Goal: Task Accomplishment & Management: Manage account settings

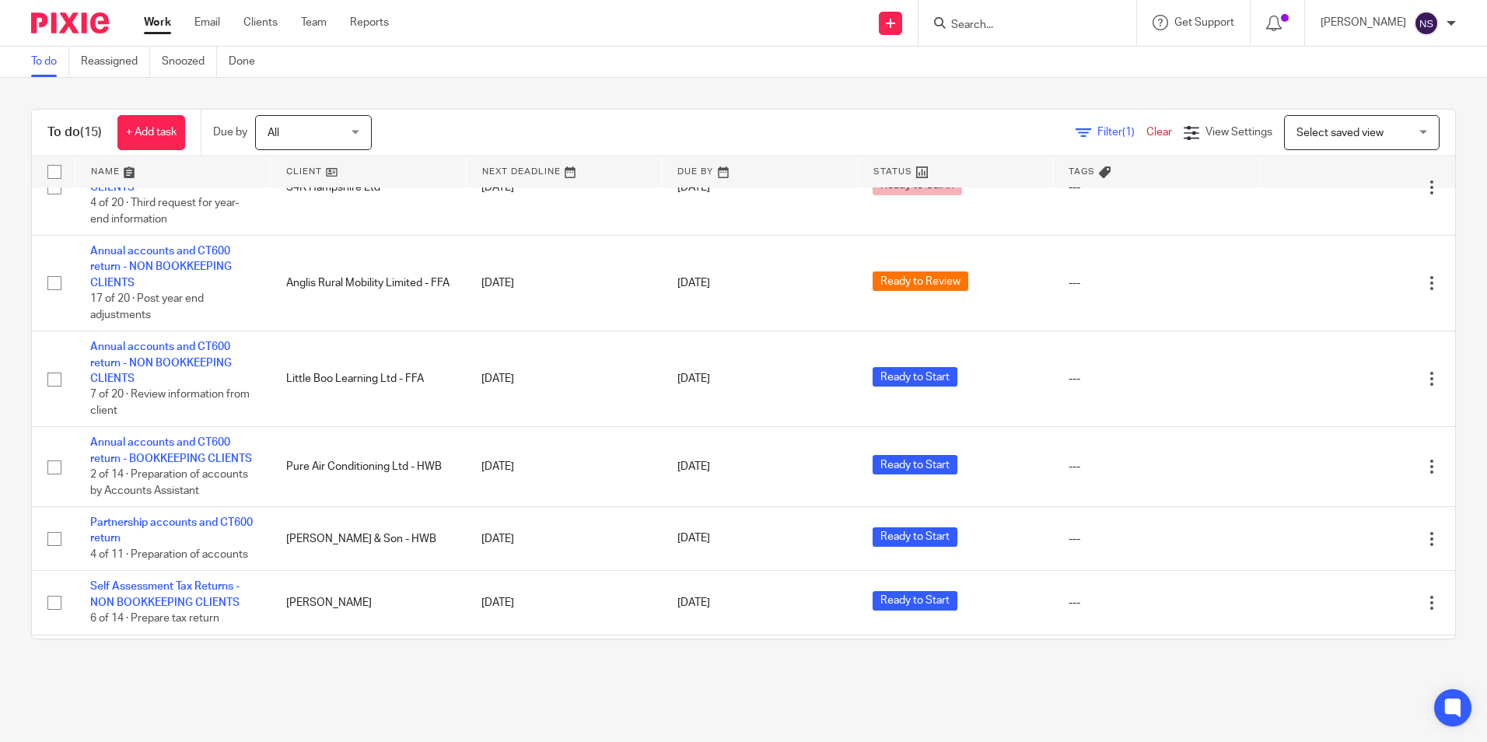
scroll to position [921, 0]
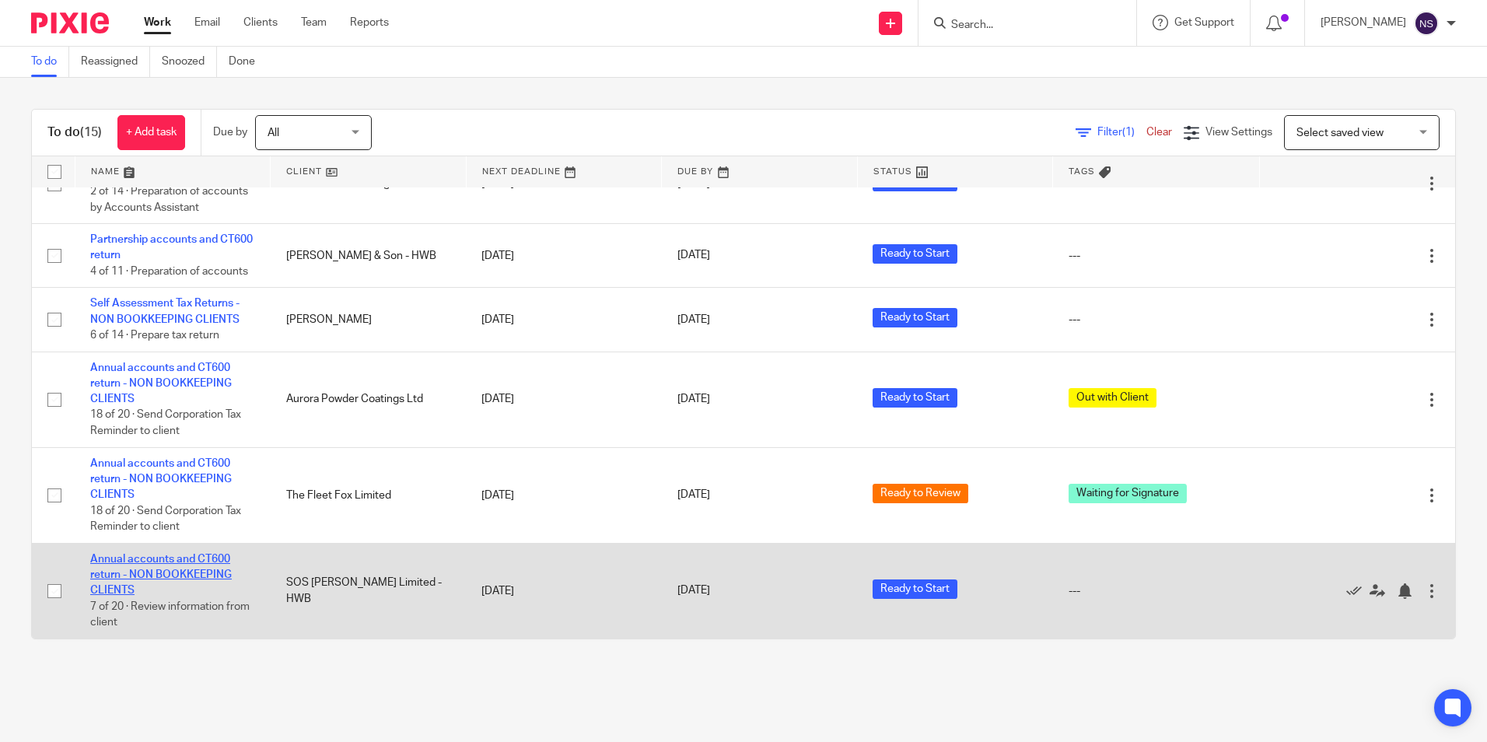
click at [122, 576] on link "Annual accounts and CT600 return - NON BOOKKEEPING CLIENTS" at bounding box center [161, 575] width 142 height 43
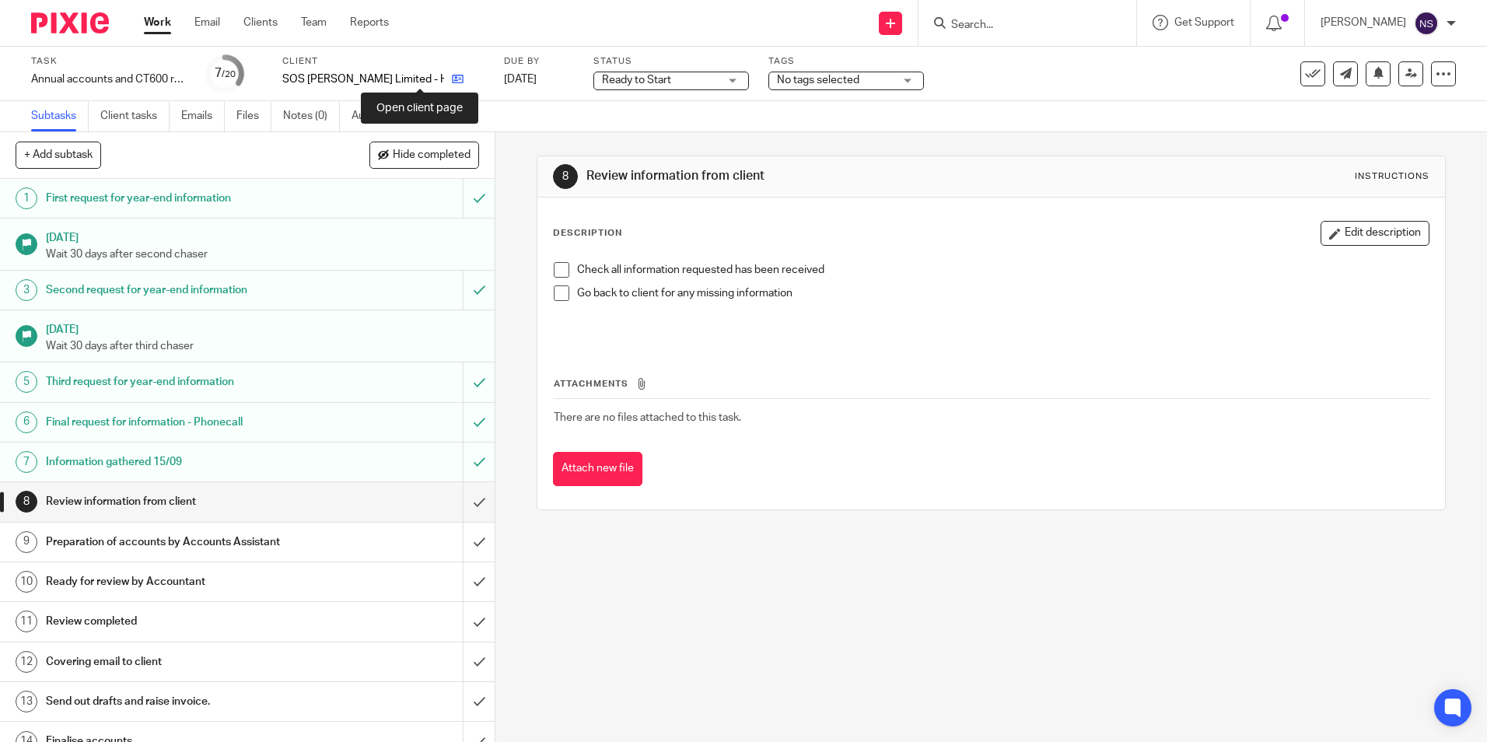
click at [452, 75] on icon at bounding box center [458, 79] width 12 height 12
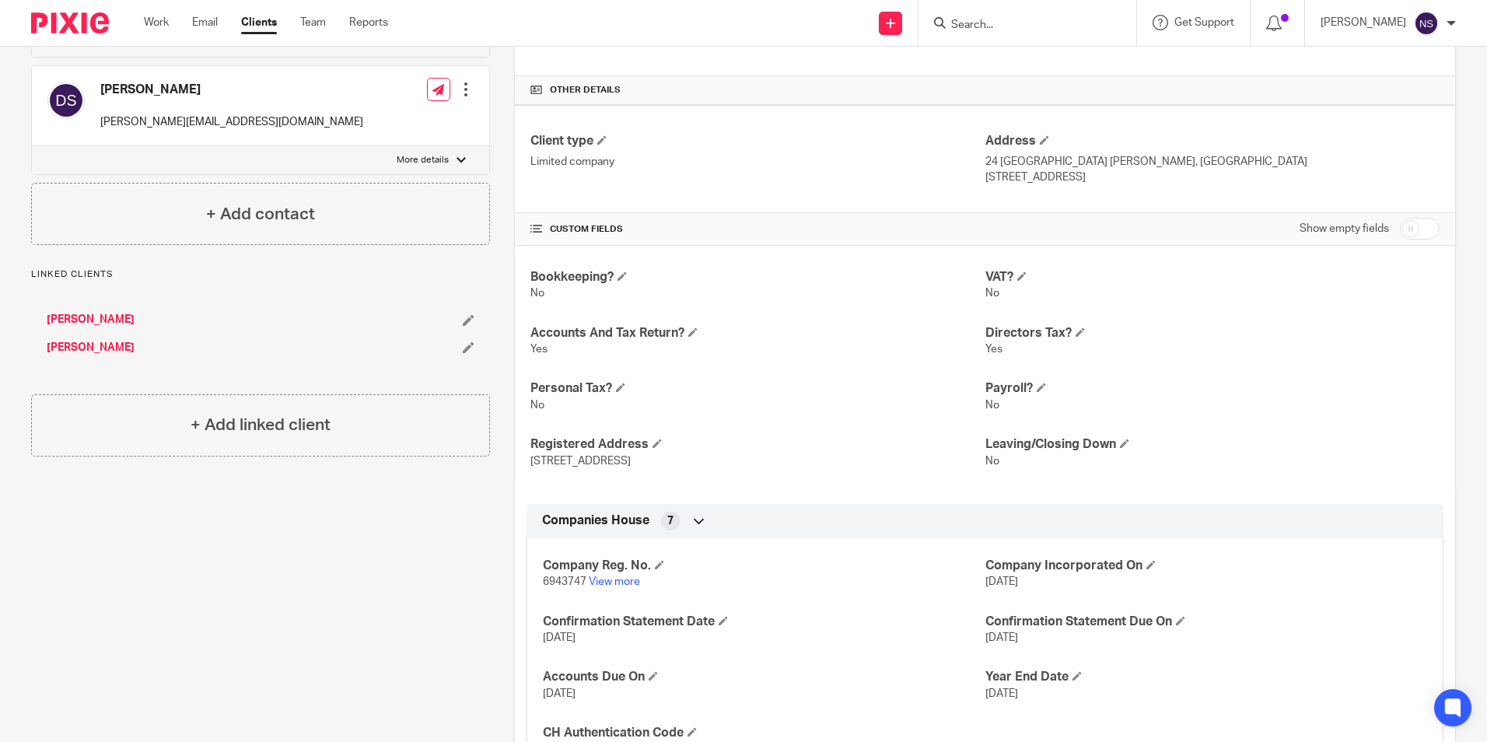
scroll to position [467, 0]
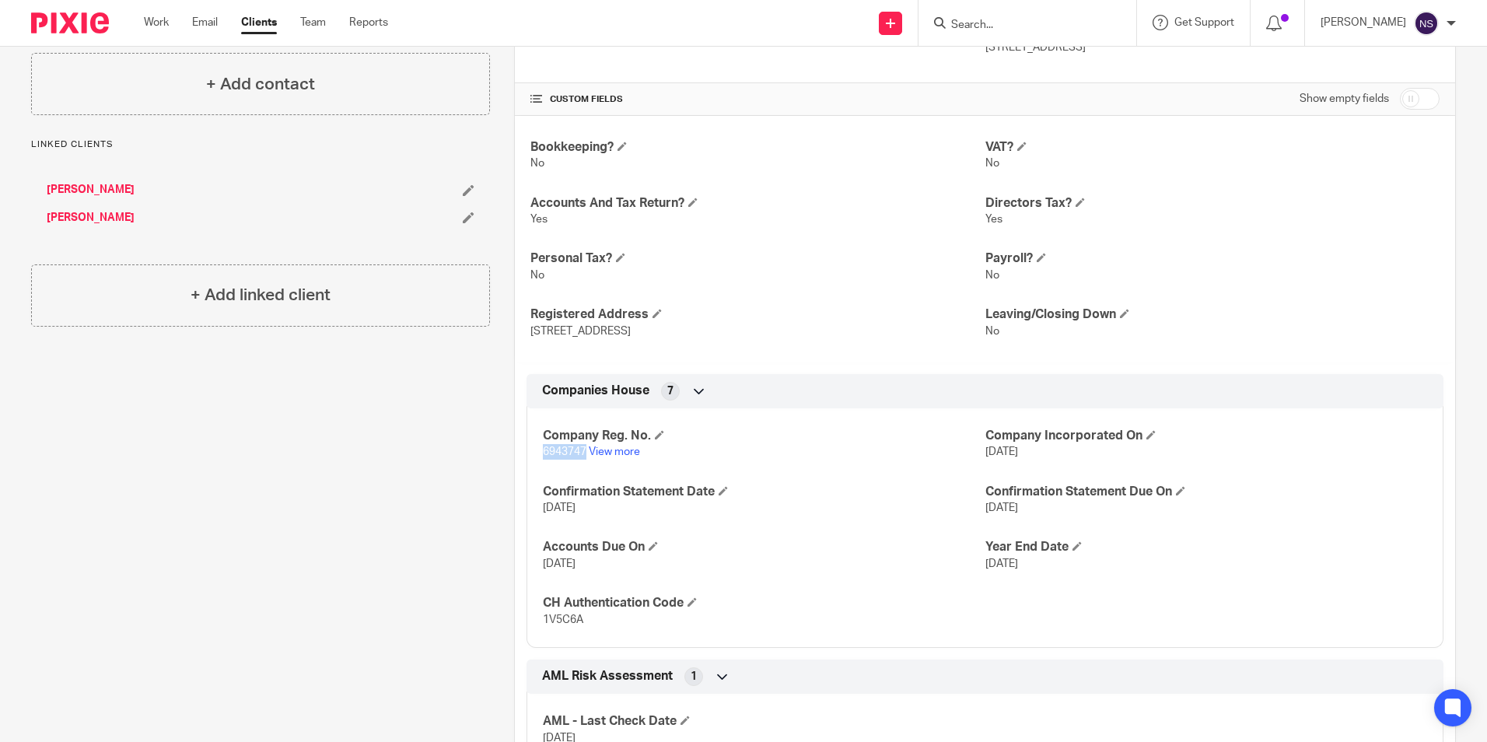
drag, startPoint x: 540, startPoint y: 455, endPoint x: 583, endPoint y: 453, distance: 42.8
click at [583, 453] on div "Company Reg. No. 6943747 View more Company Incorporated On 25 Jun 2009 Confirma…" at bounding box center [985, 522] width 917 height 251
copy span "6943747"
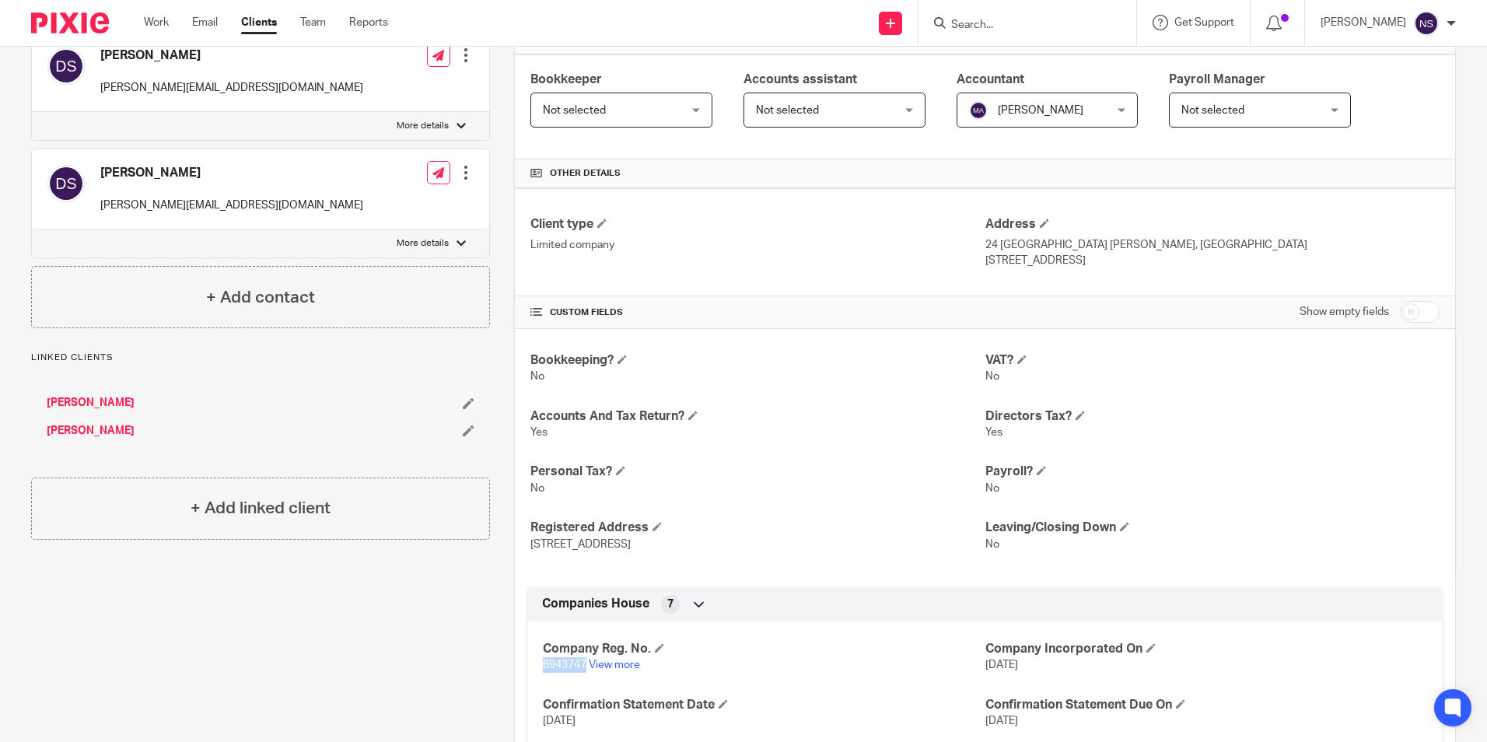
scroll to position [0, 0]
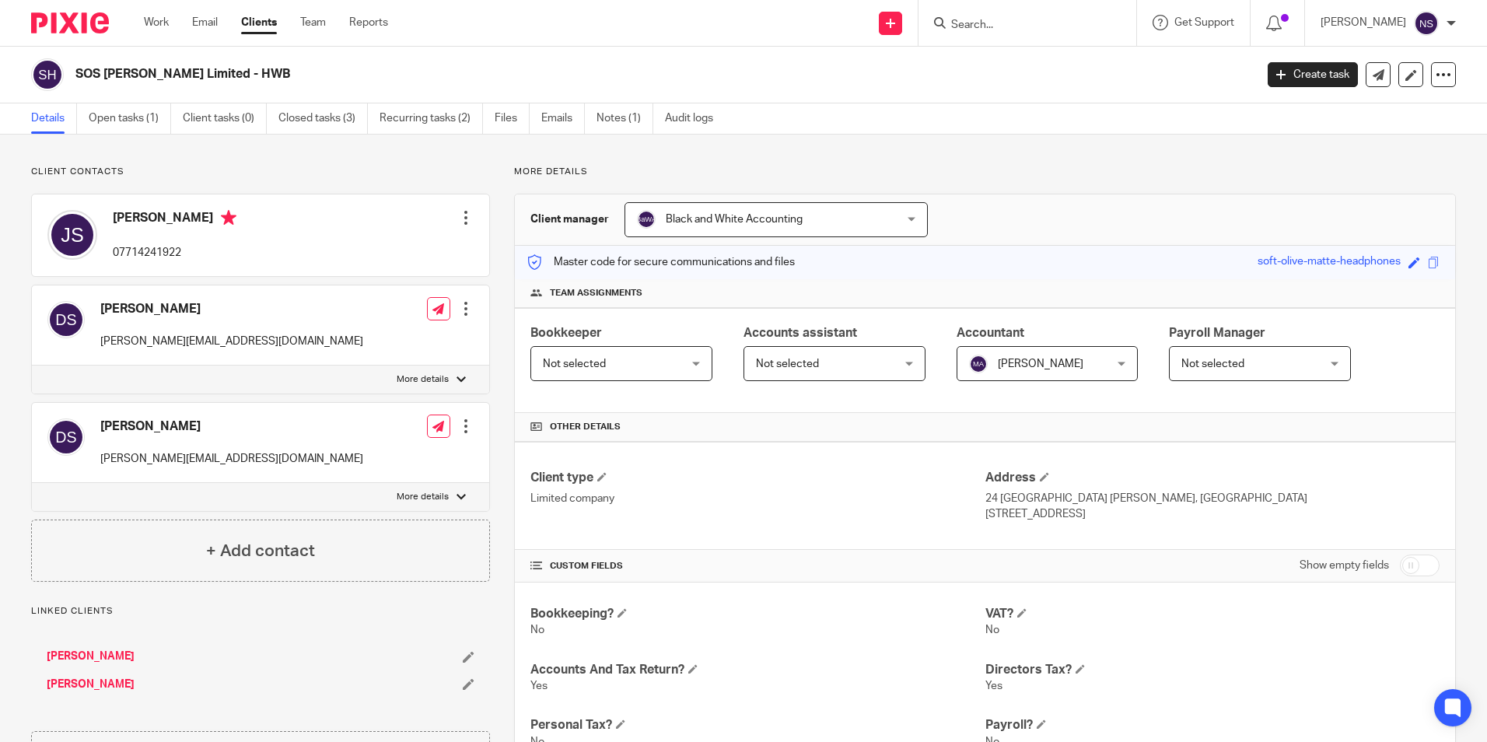
drag, startPoint x: 96, startPoint y: 309, endPoint x: 182, endPoint y: 303, distance: 85.8
click at [182, 303] on div "David Smalley david@selectofficeservices.com" at bounding box center [205, 325] width 316 height 64
copy h4 "[PERSON_NAME]"
drag, startPoint x: 191, startPoint y: 419, endPoint x: 100, endPoint y: 423, distance: 91.9
click at [100, 423] on div "Derek Smalley derek@selectofficeservices.com" at bounding box center [205, 443] width 316 height 64
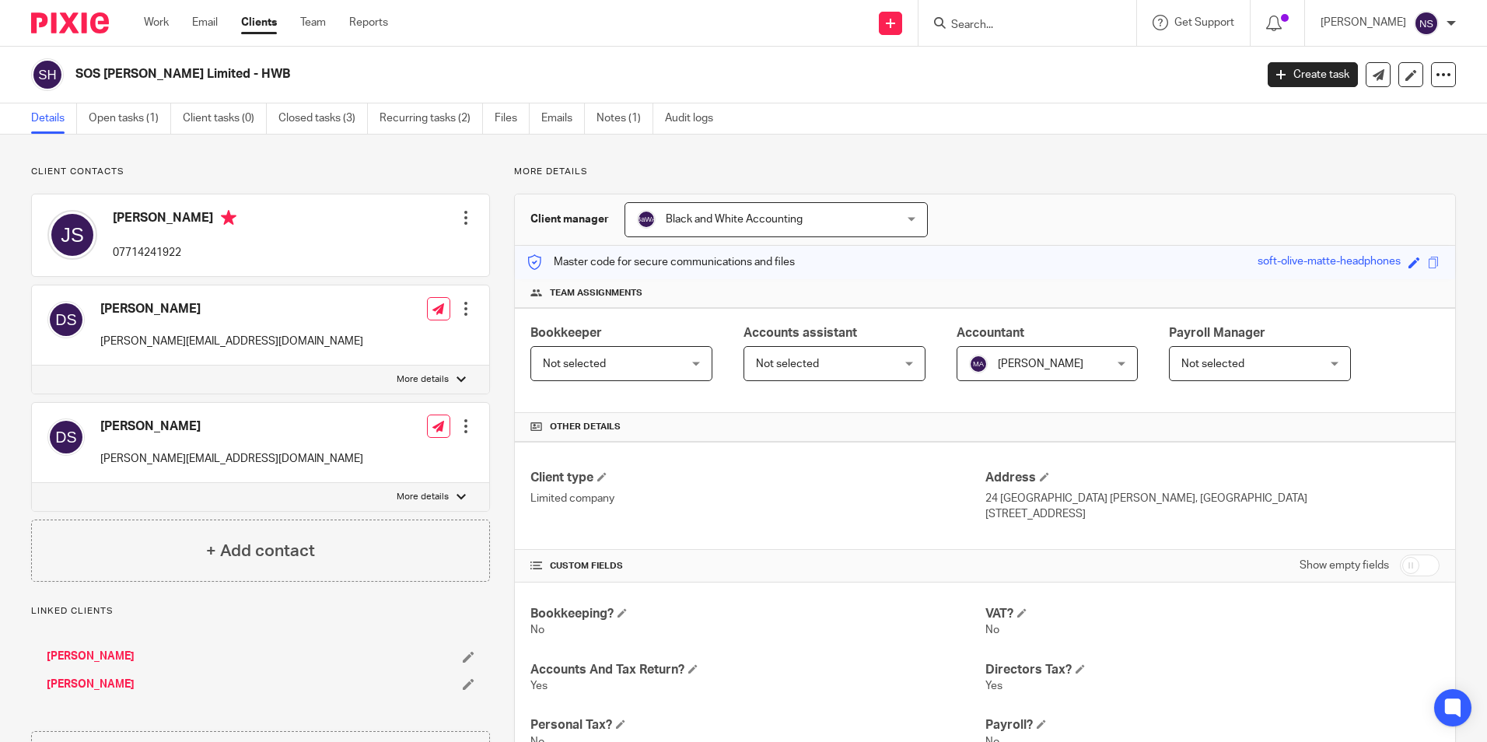
copy h4 "[PERSON_NAME]"
click at [78, 29] on img at bounding box center [70, 22] width 78 height 21
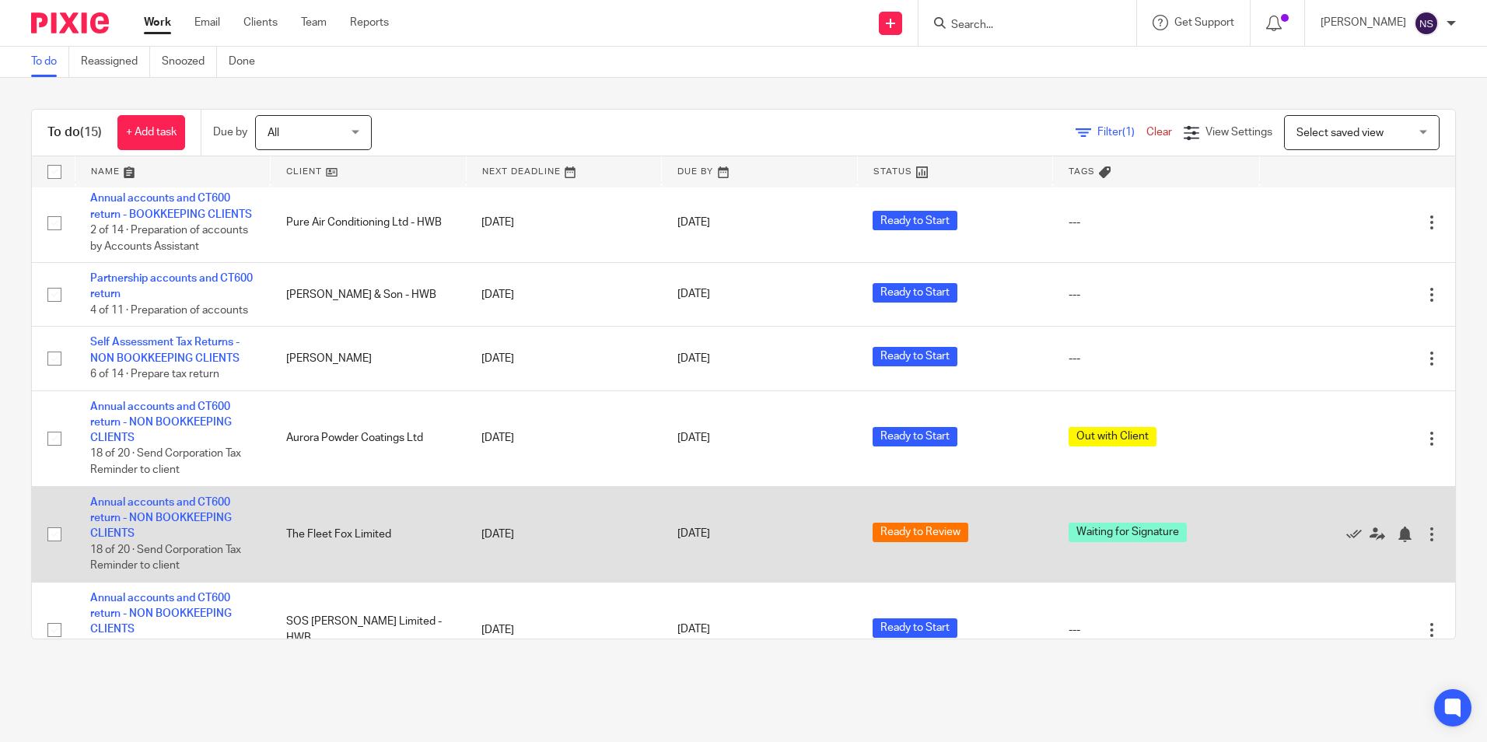
scroll to position [921, 0]
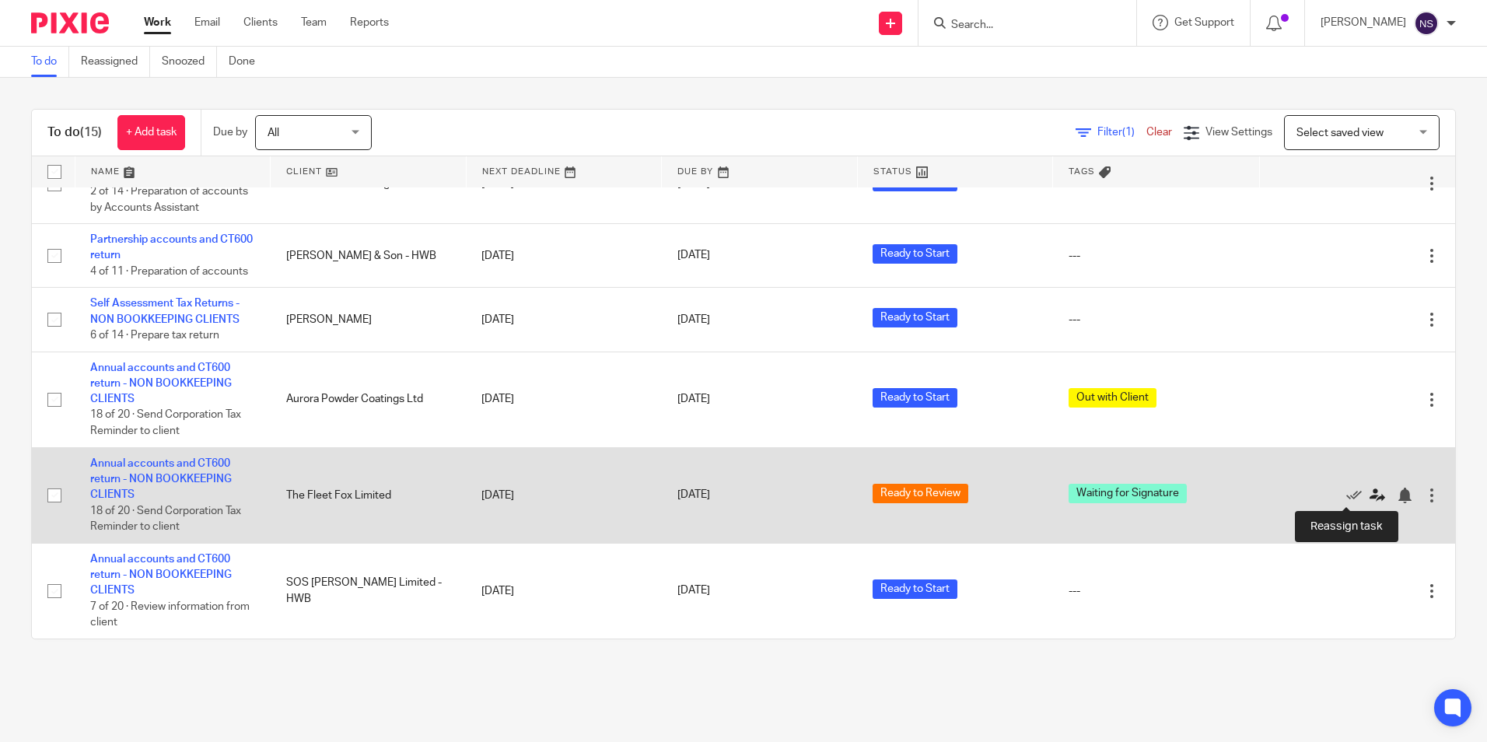
click at [1370, 495] on icon at bounding box center [1378, 496] width 16 height 16
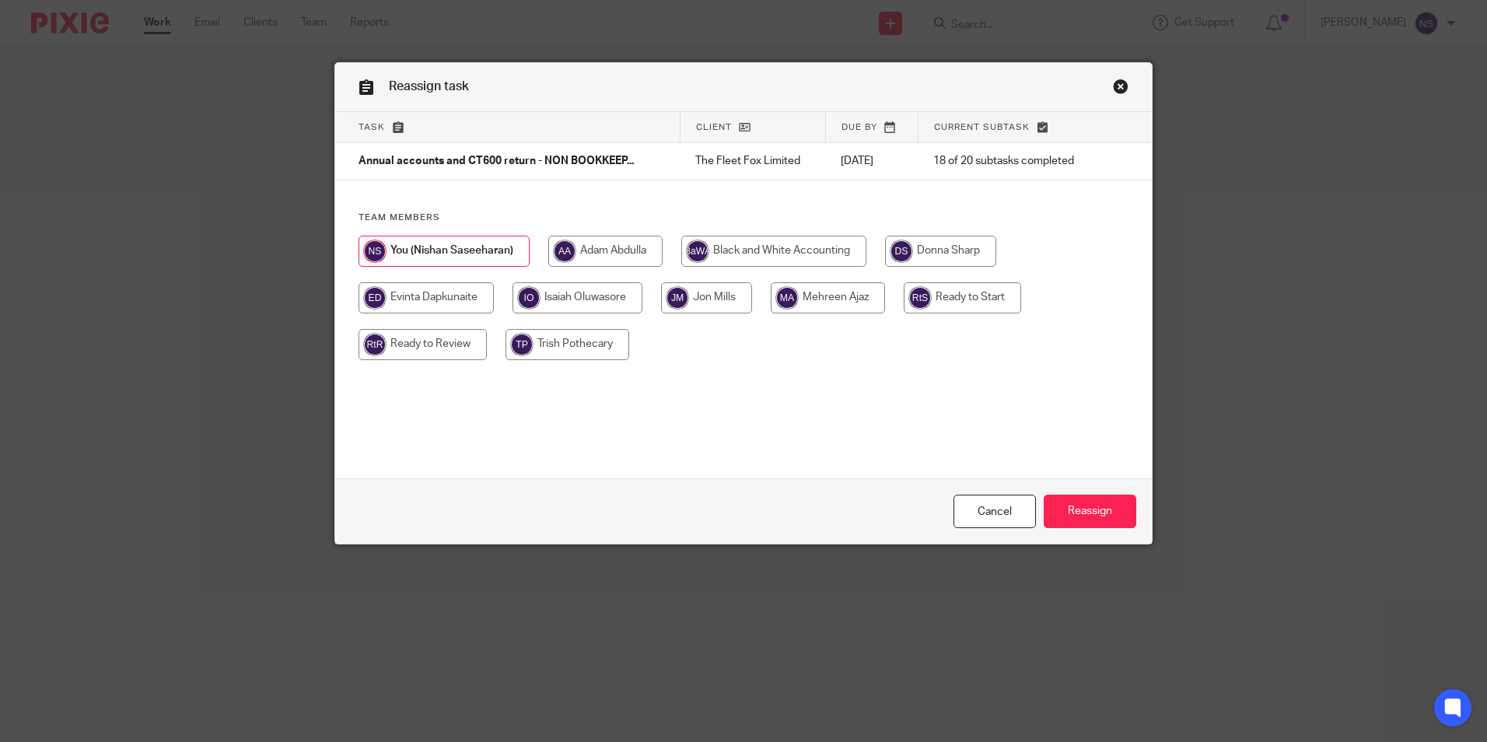
drag, startPoint x: 436, startPoint y: 298, endPoint x: 478, endPoint y: 313, distance: 44.8
click at [436, 302] on input "radio" at bounding box center [426, 297] width 135 height 31
radio input "true"
click at [1098, 512] on input "Reassign" at bounding box center [1090, 511] width 93 height 33
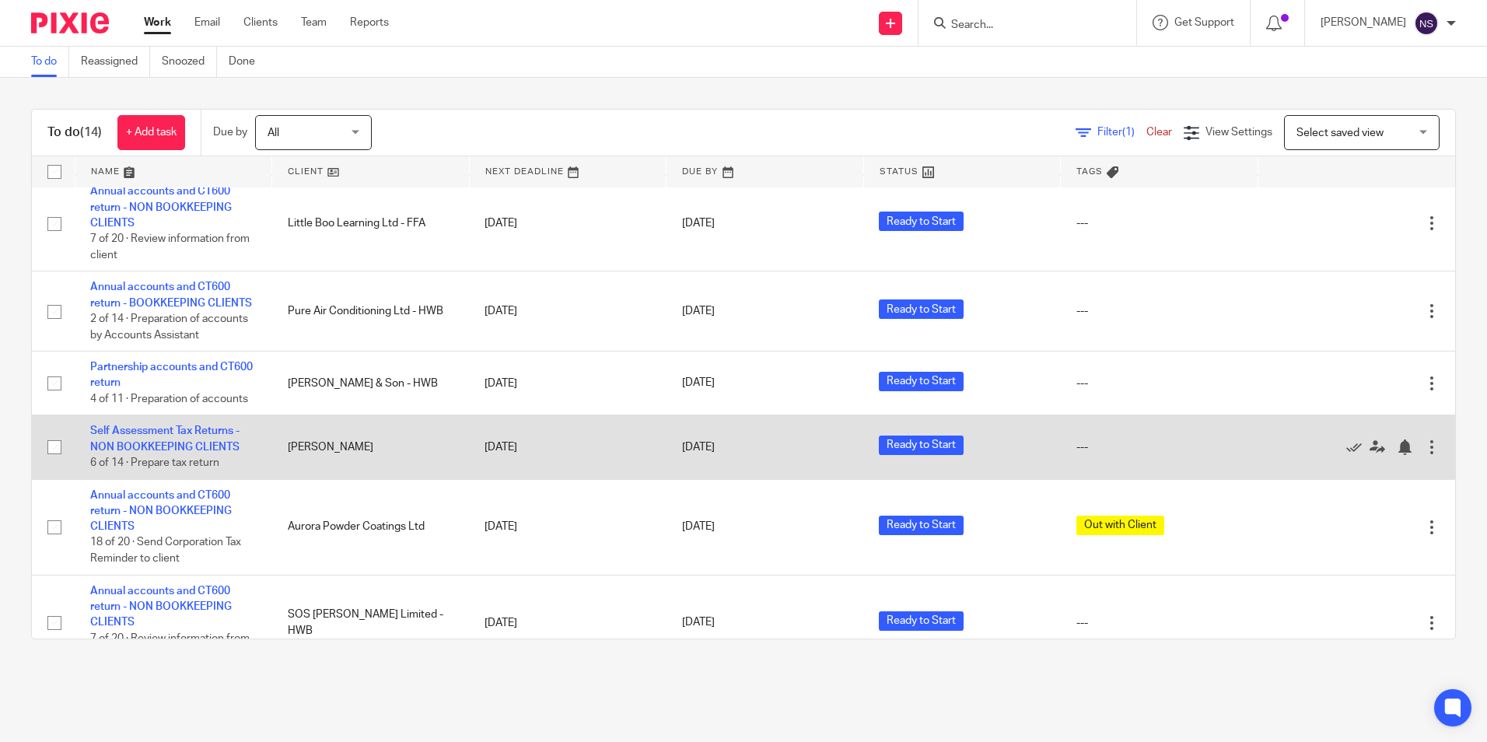
scroll to position [825, 0]
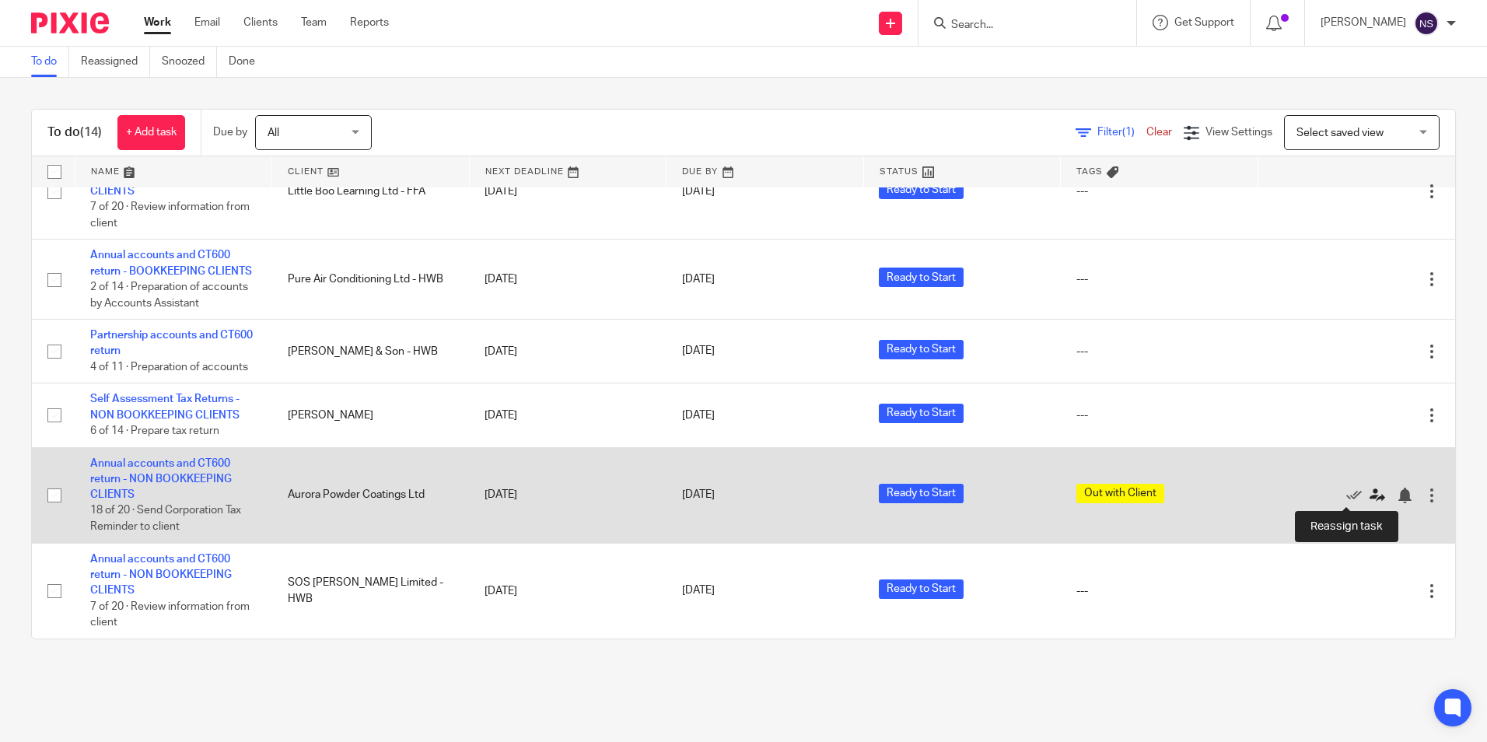
click at [1370, 499] on icon at bounding box center [1378, 496] width 16 height 16
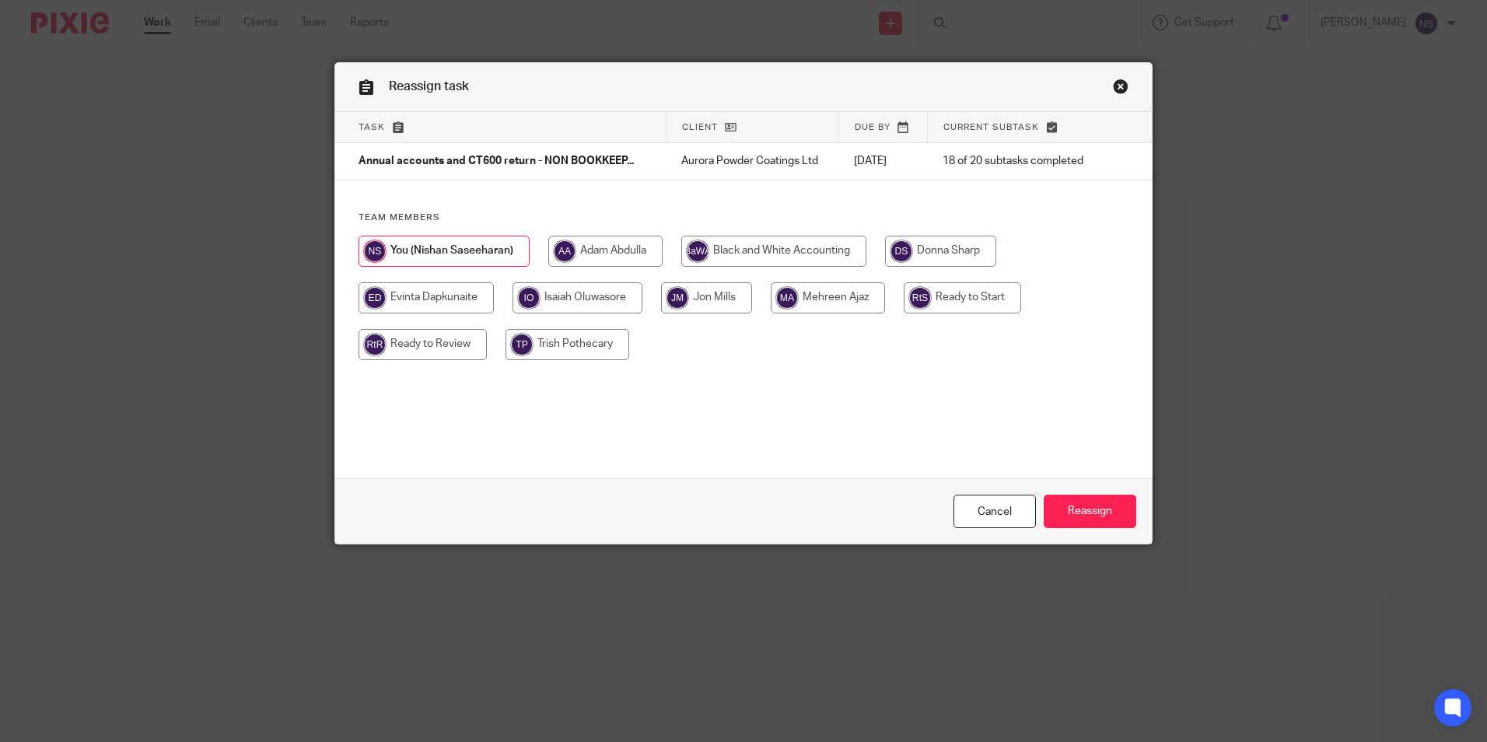
click at [425, 299] on input "radio" at bounding box center [426, 297] width 135 height 31
radio input "true"
click at [1102, 517] on input "Reassign" at bounding box center [1090, 511] width 93 height 33
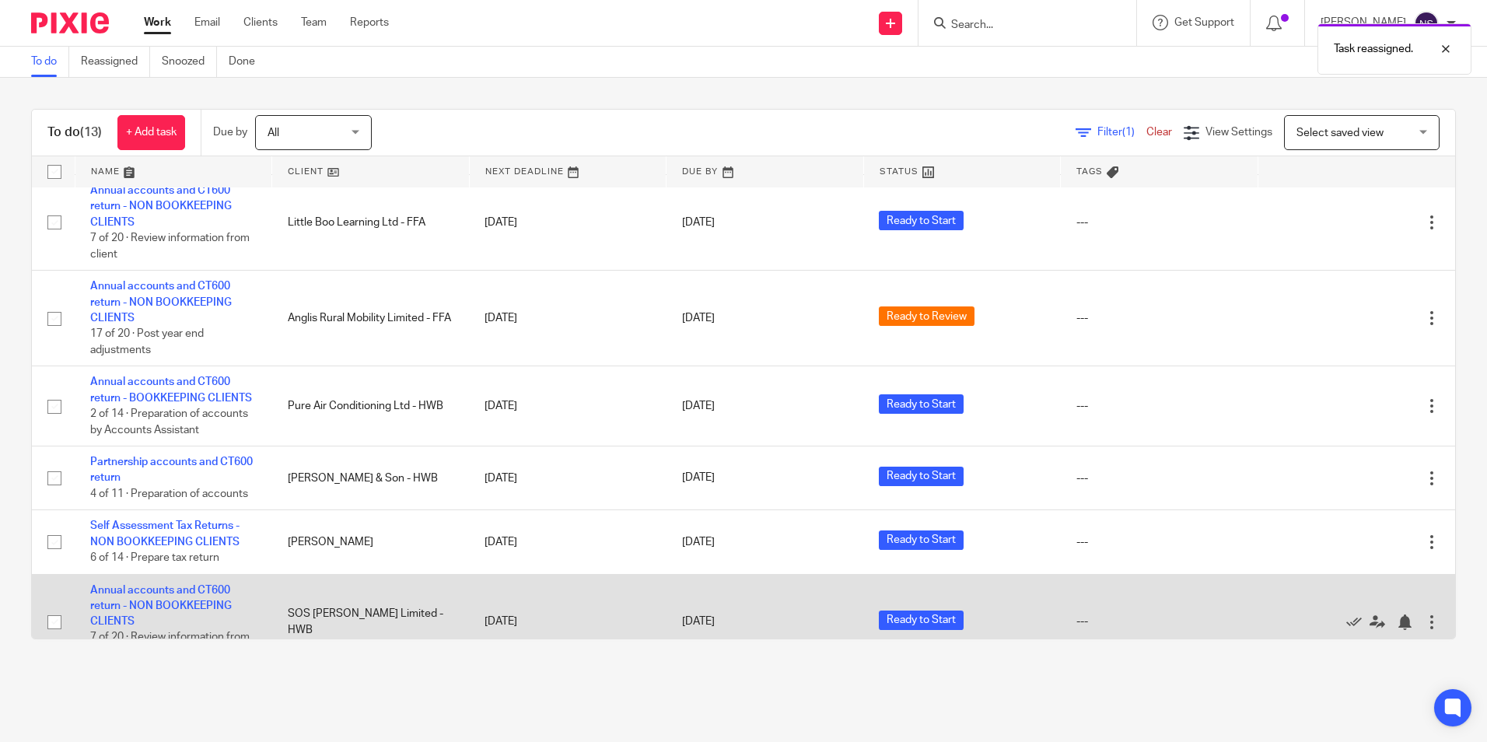
scroll to position [730, 0]
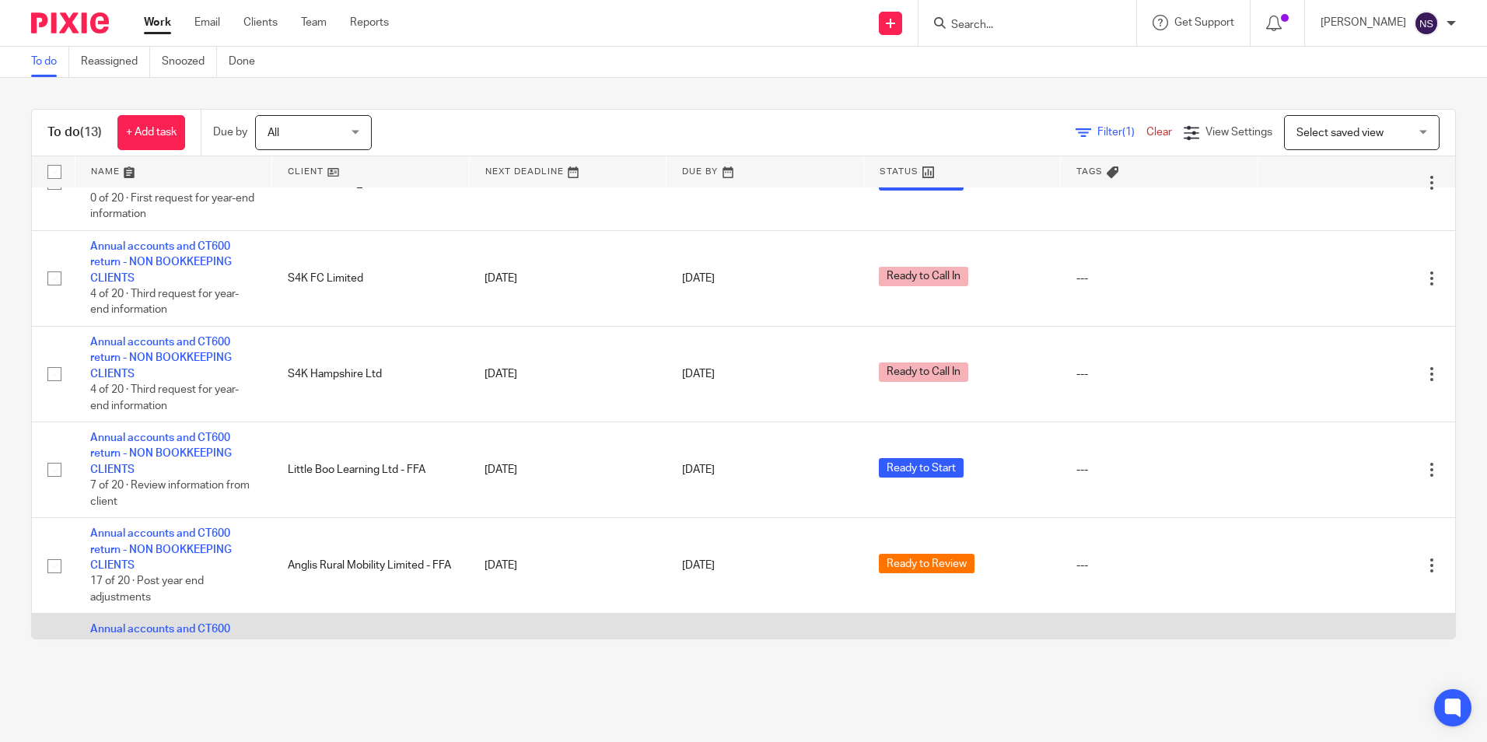
scroll to position [622, 0]
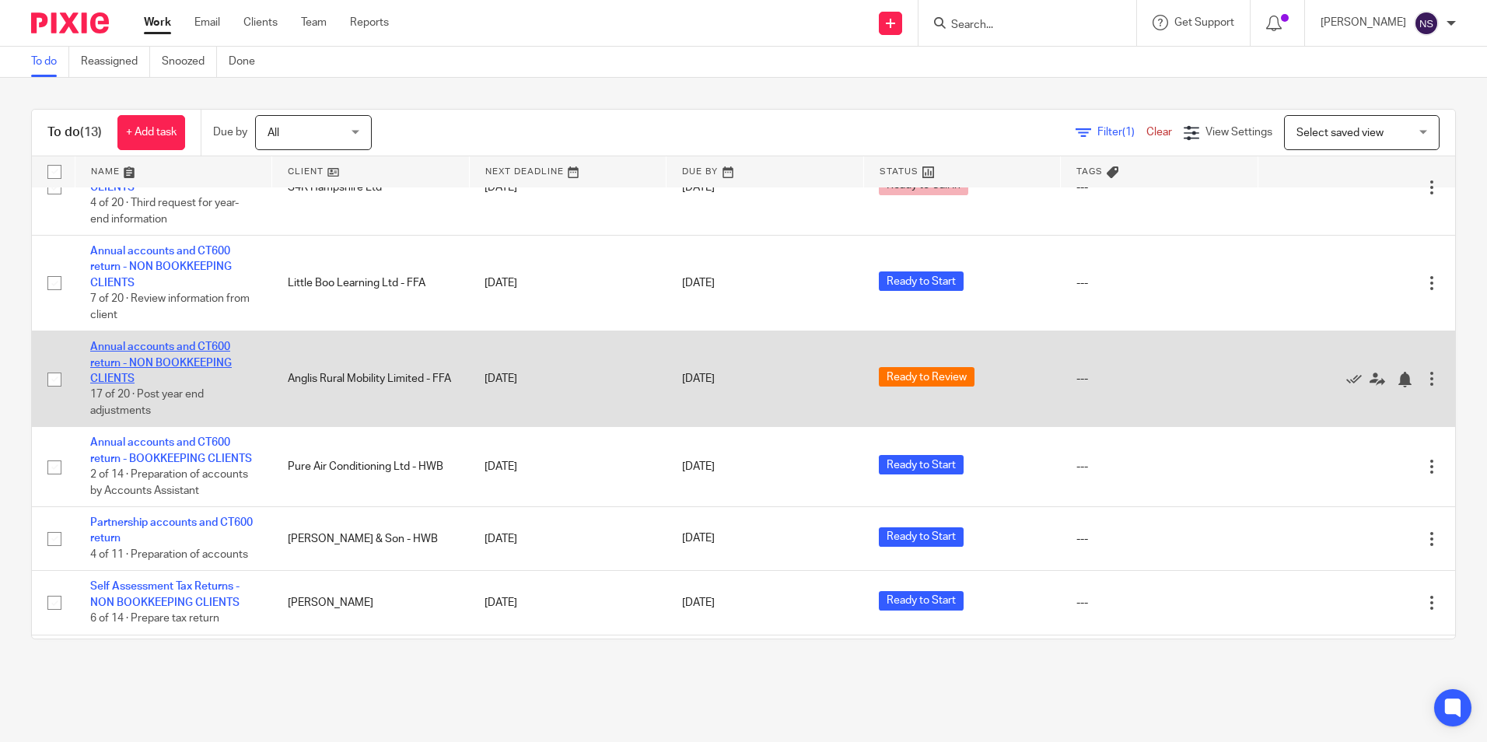
click at [183, 359] on link "Annual accounts and CT600 return - NON BOOKKEEPING CLIENTS" at bounding box center [161, 362] width 142 height 43
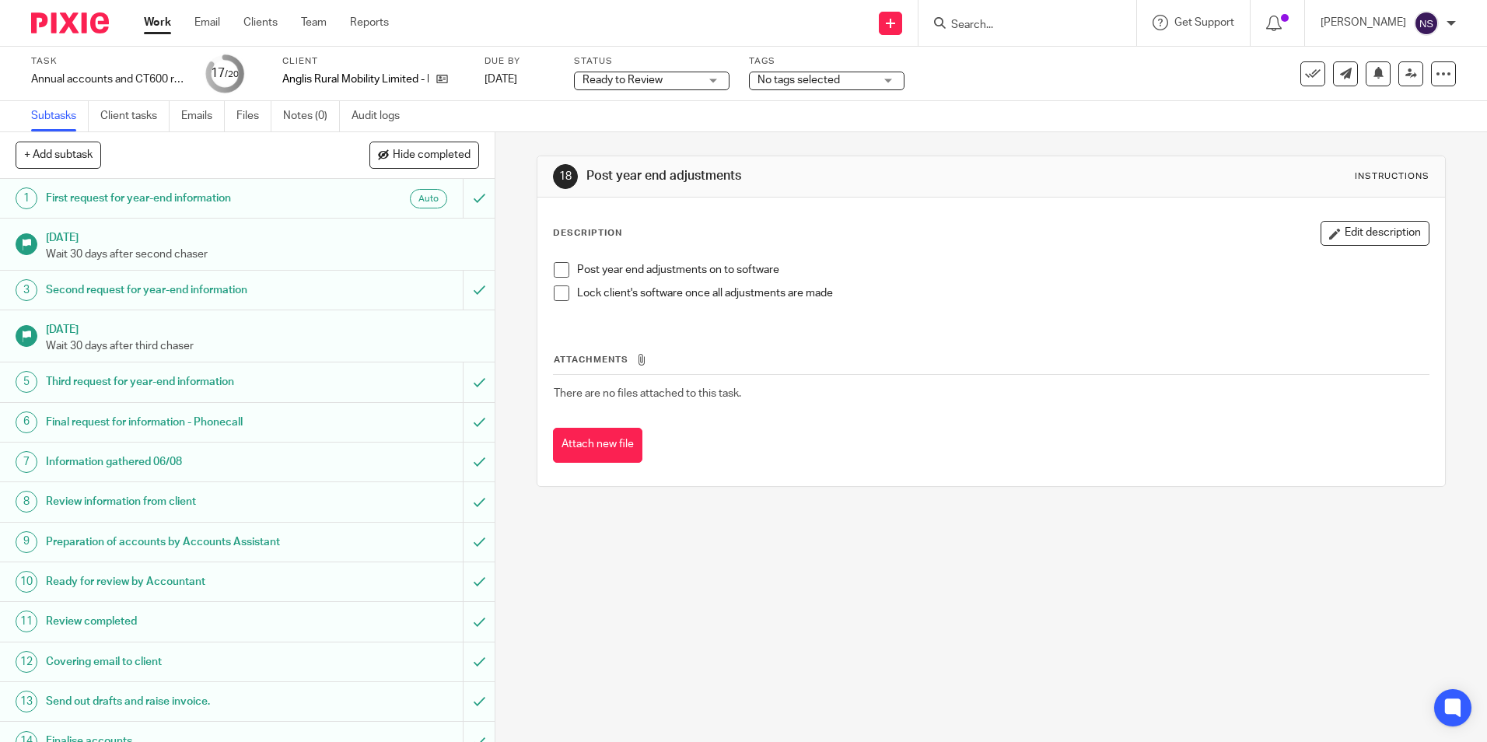
click at [555, 272] on span at bounding box center [562, 270] width 16 height 16
click at [556, 292] on span at bounding box center [562, 293] width 16 height 16
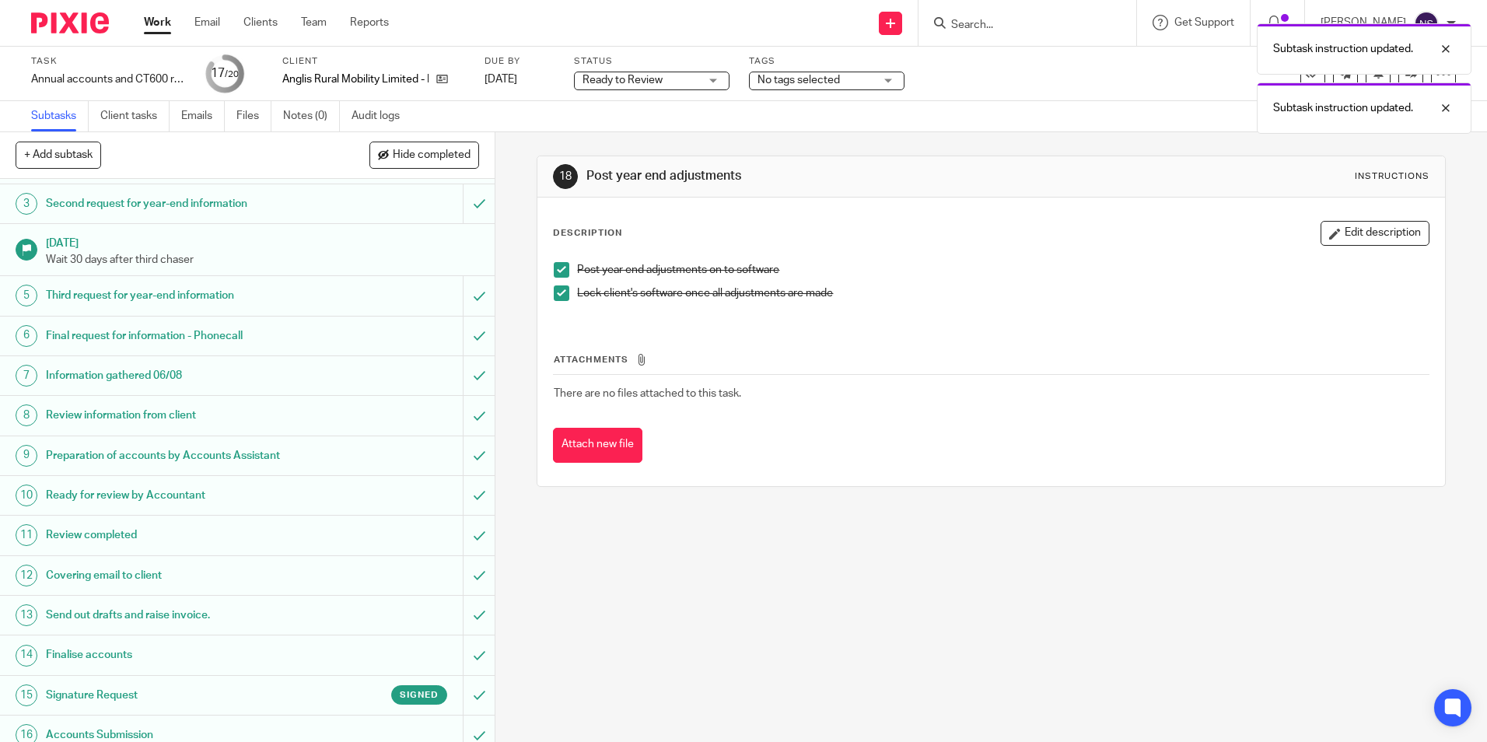
scroll to position [260, 0]
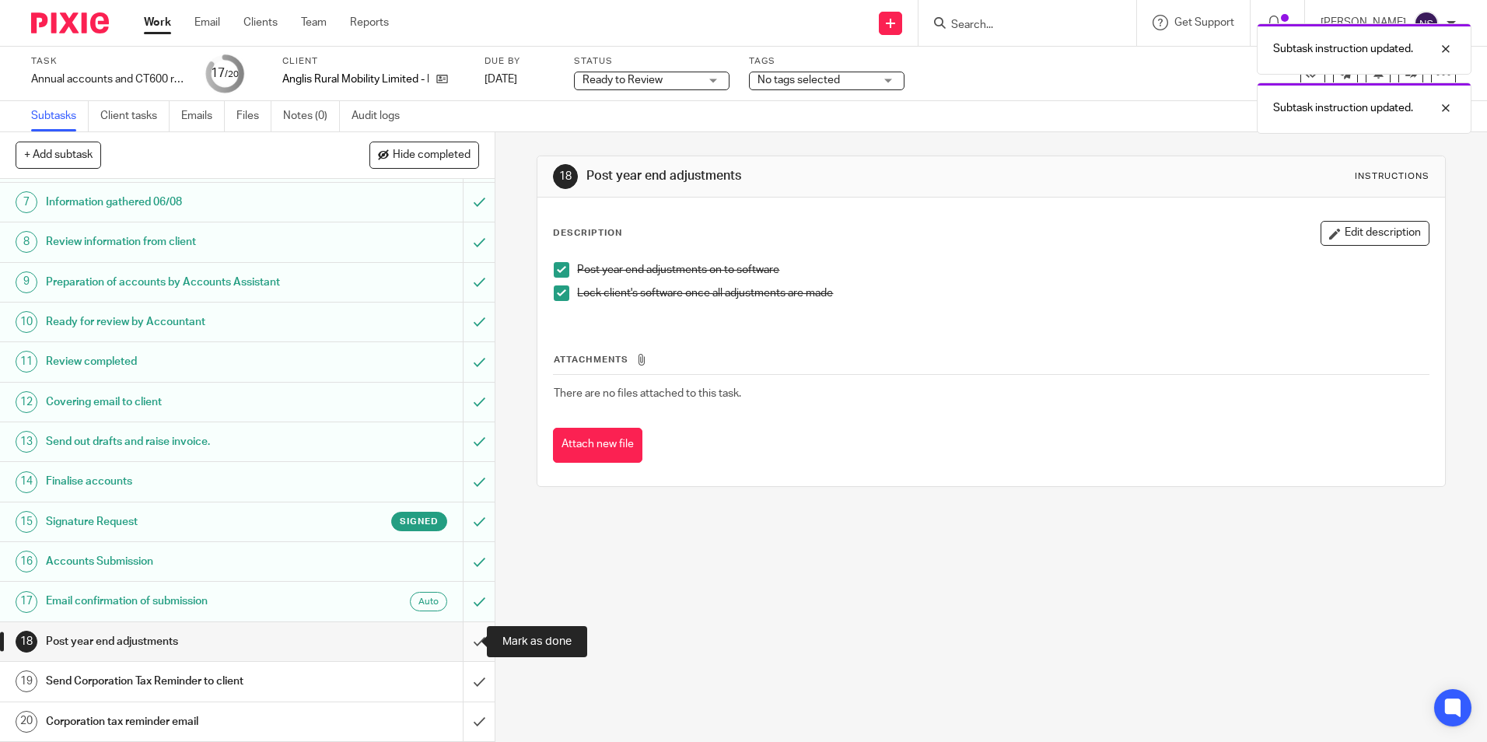
click at [465, 641] on input "submit" at bounding box center [247, 641] width 495 height 39
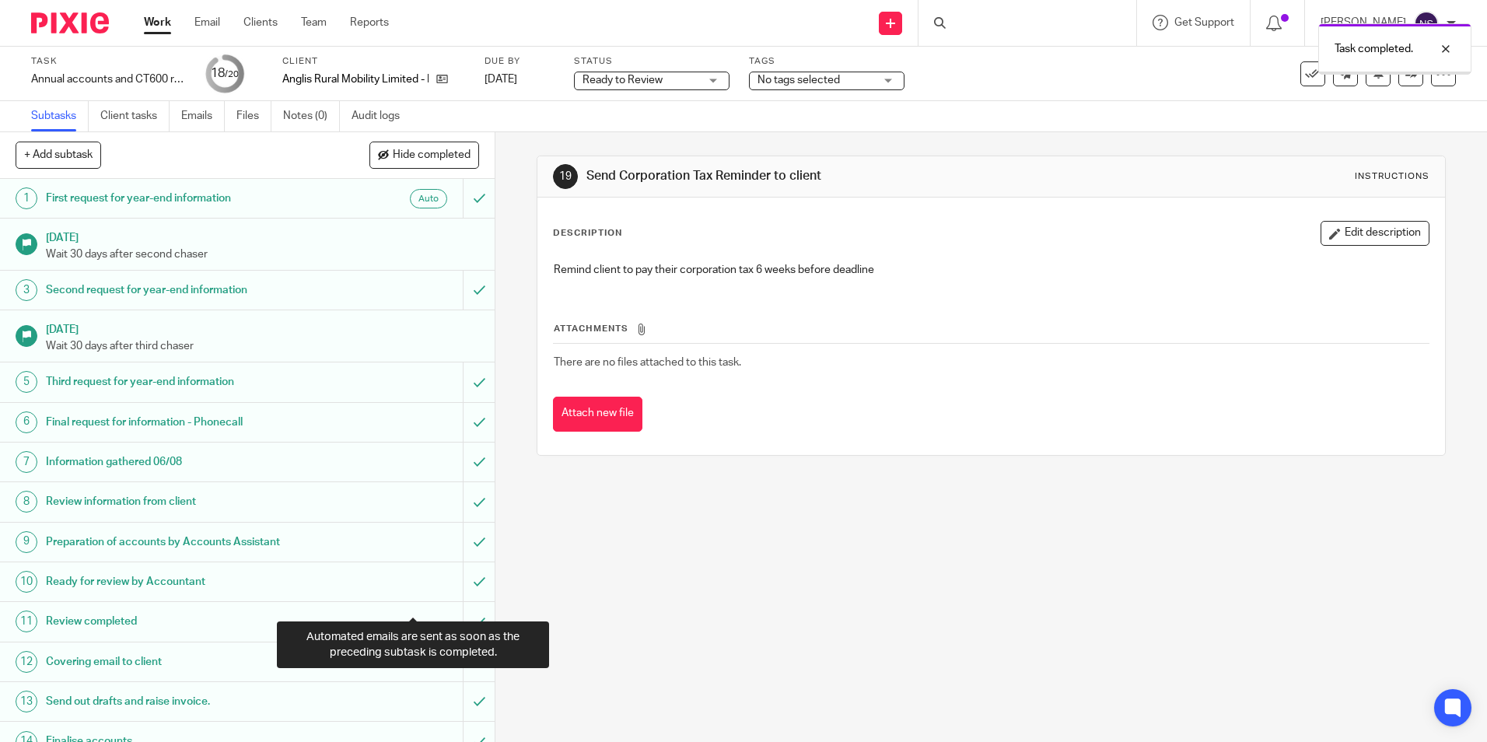
scroll to position [260, 0]
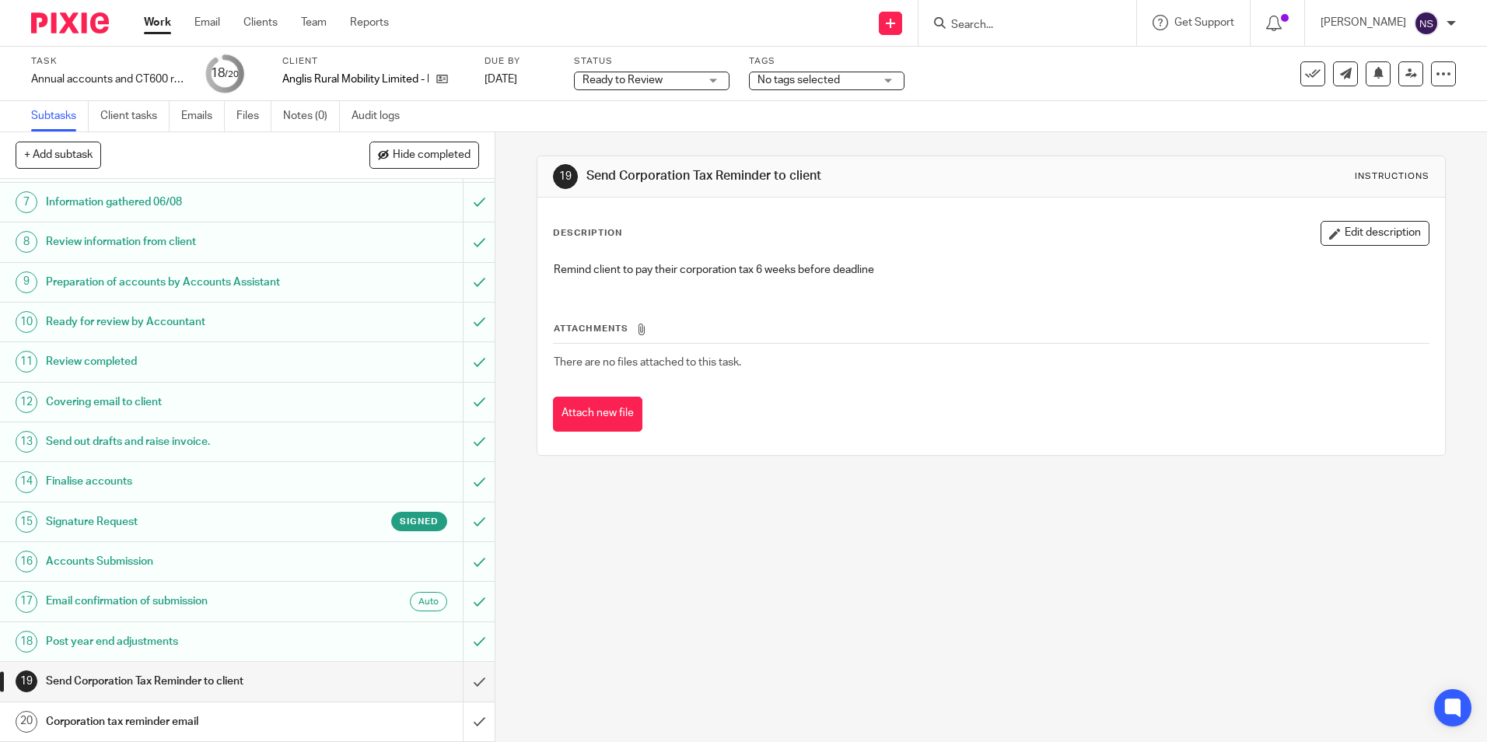
click at [896, 269] on p "Remind client to pay their corporation tax 6 weeks before deadline" at bounding box center [991, 270] width 874 height 16
click at [460, 682] on input "submit" at bounding box center [247, 681] width 495 height 39
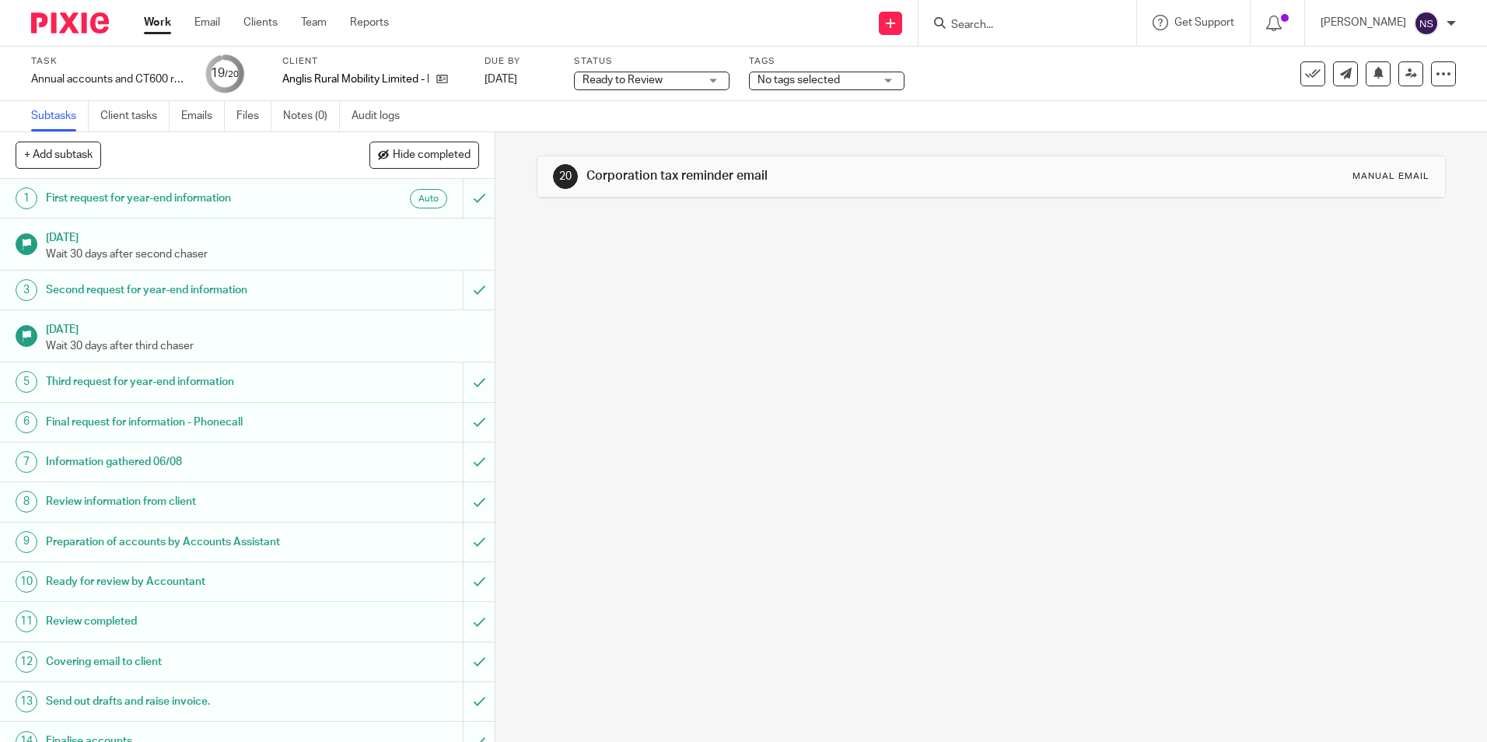
scroll to position [260, 0]
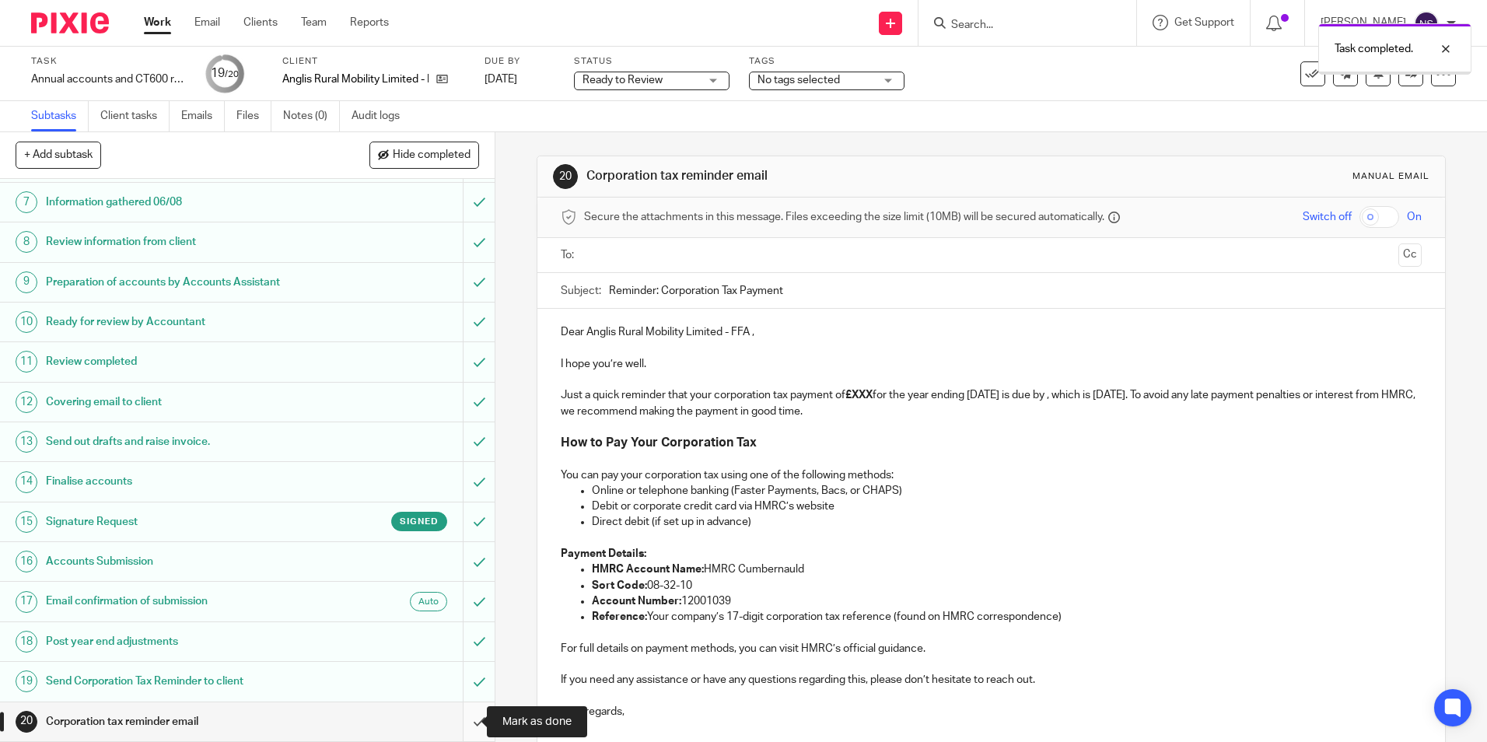
click at [461, 716] on input "submit" at bounding box center [247, 721] width 495 height 39
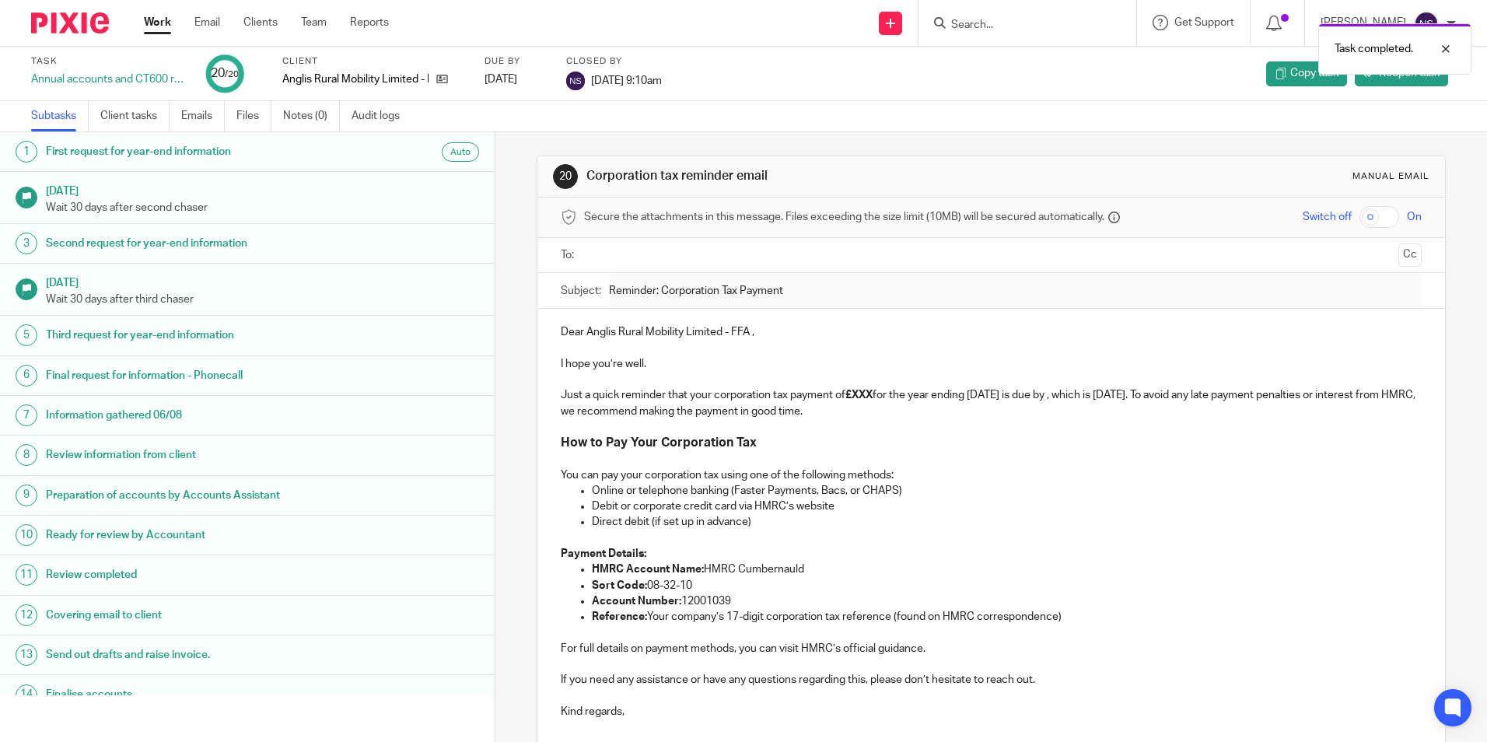
click at [77, 22] on img at bounding box center [70, 22] width 78 height 21
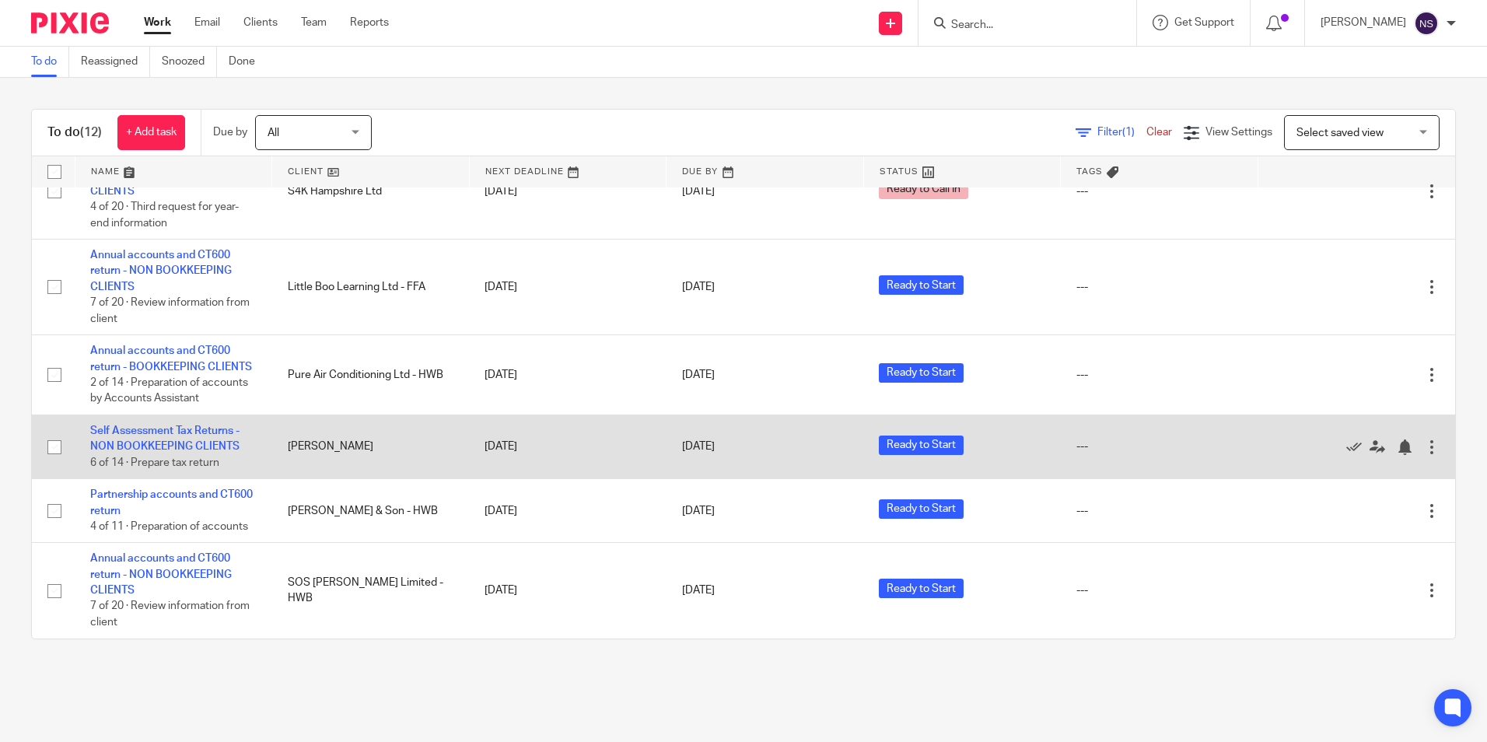
scroll to position [634, 0]
